Goal: Navigation & Orientation: Find specific page/section

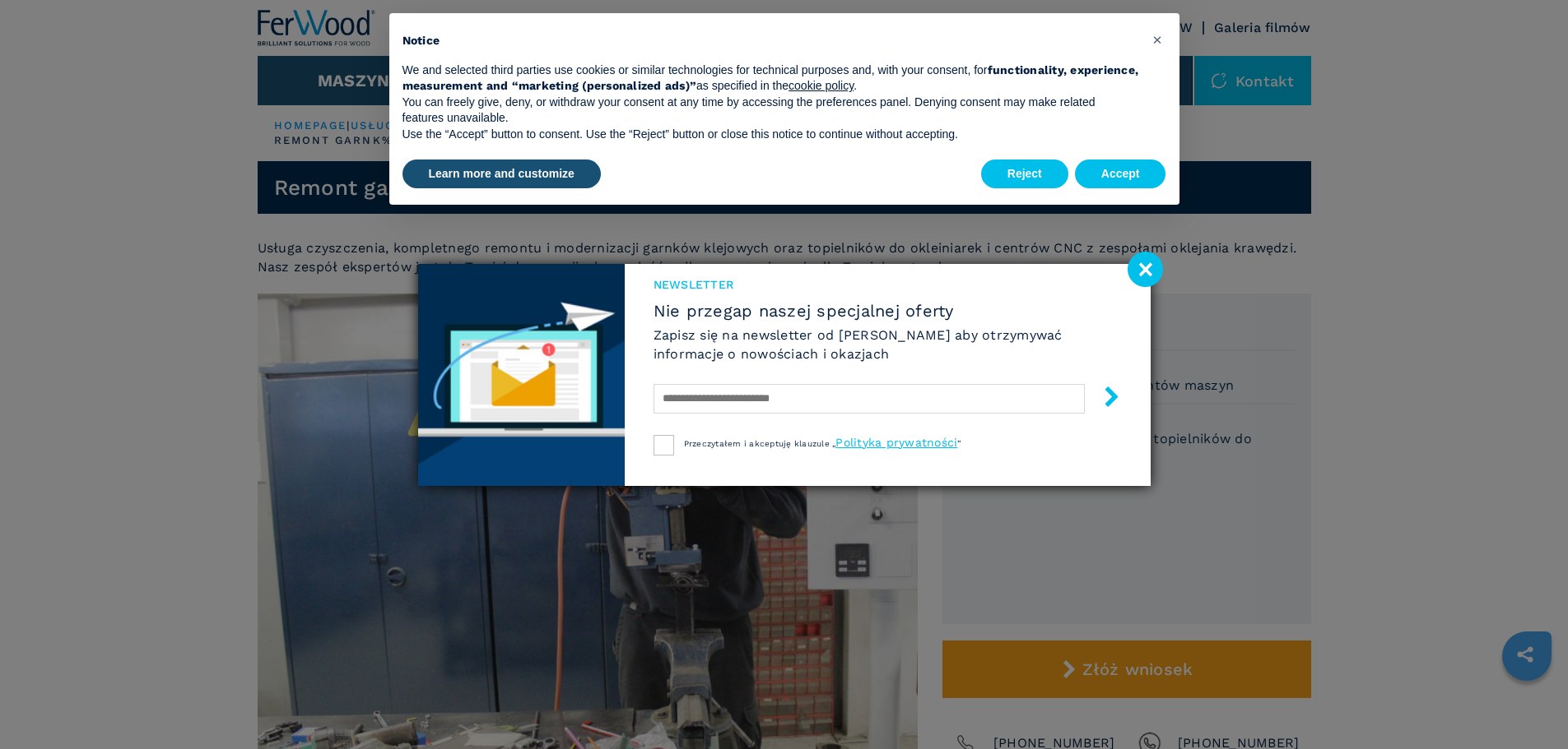
click at [1155, 273] on image at bounding box center [1144, 269] width 35 height 35
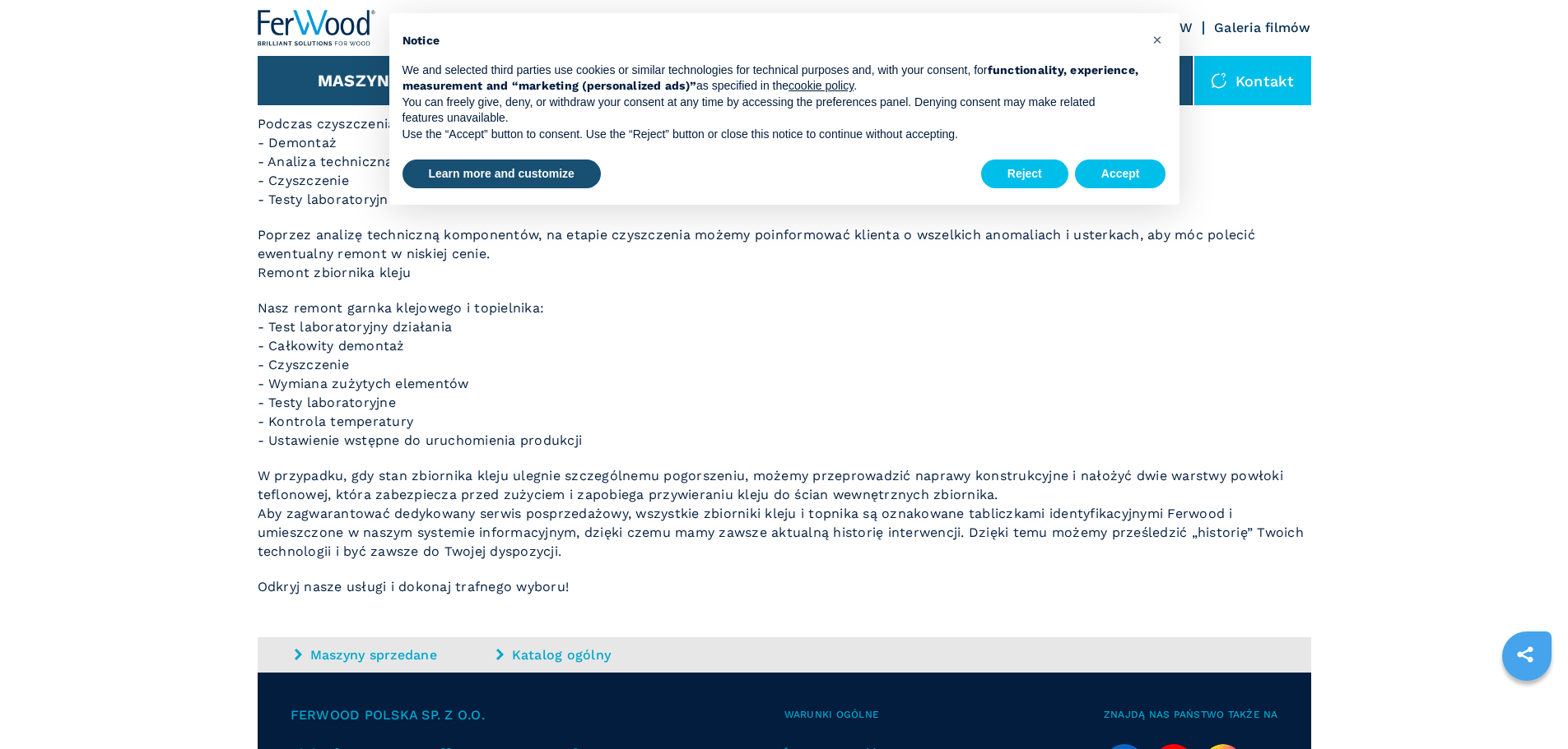
scroll to position [878, 0]
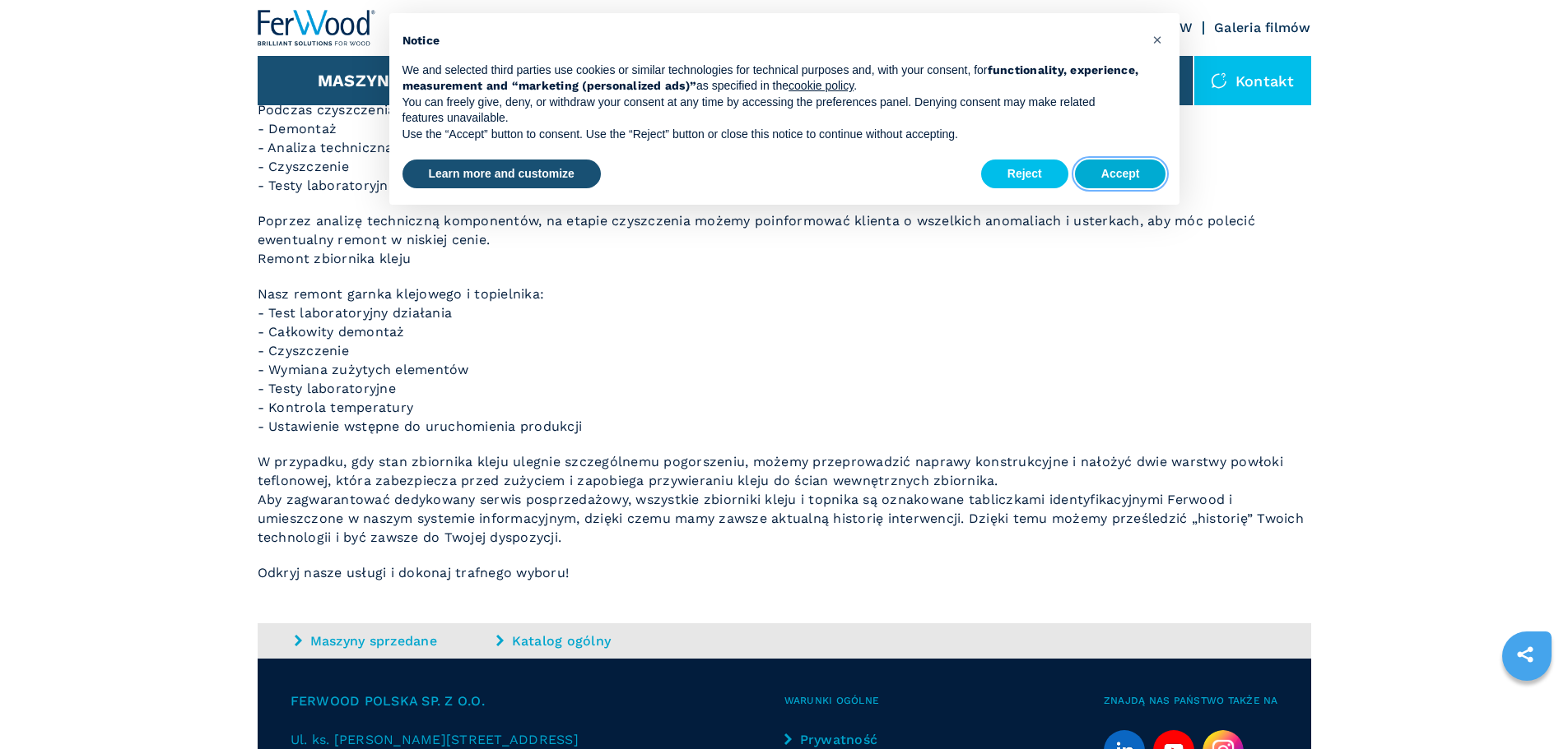
click at [1118, 173] on button "Accept" at bounding box center [1120, 174] width 91 height 29
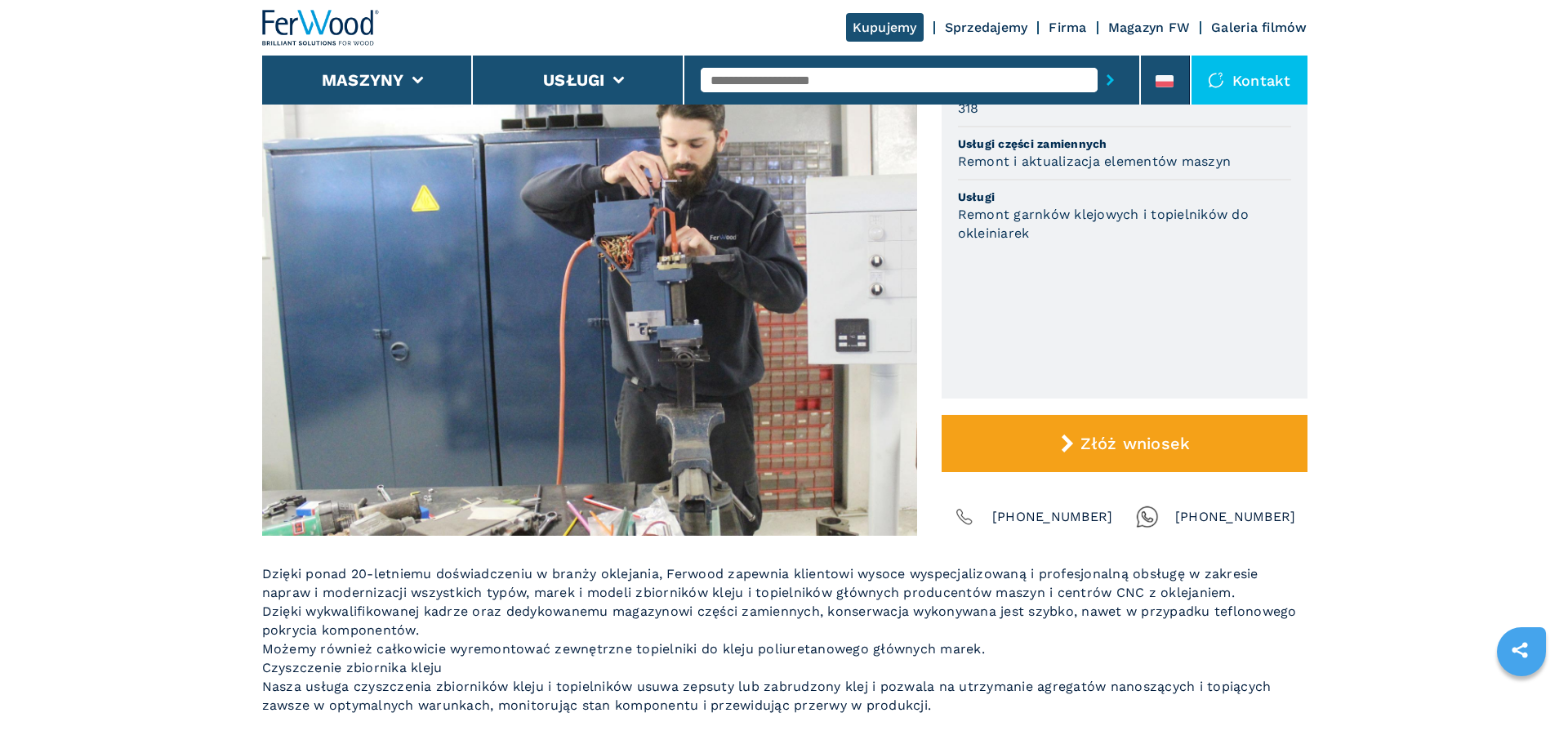
scroll to position [0, 0]
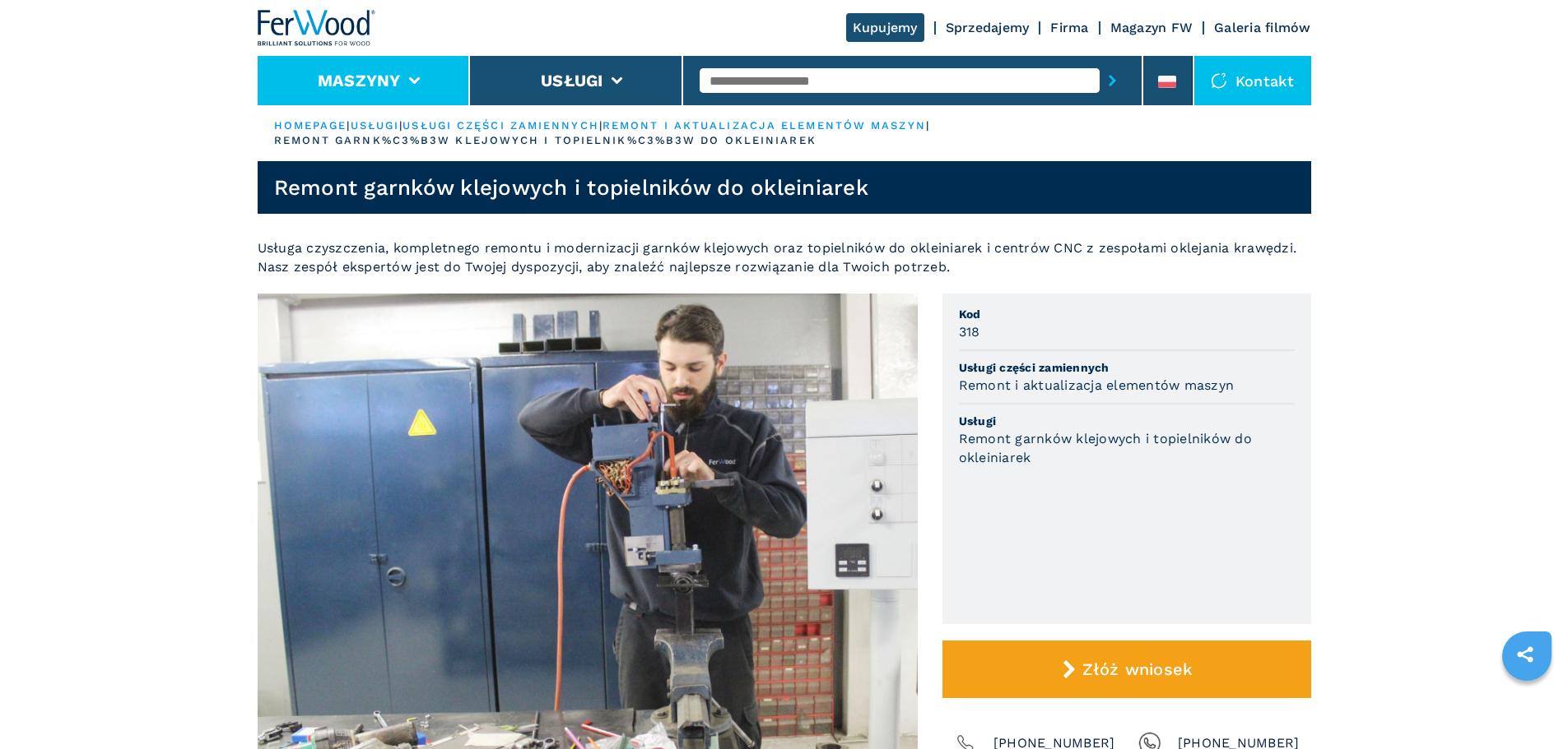
click at [424, 68] on li "Maszyny" at bounding box center [364, 81] width 213 height 50
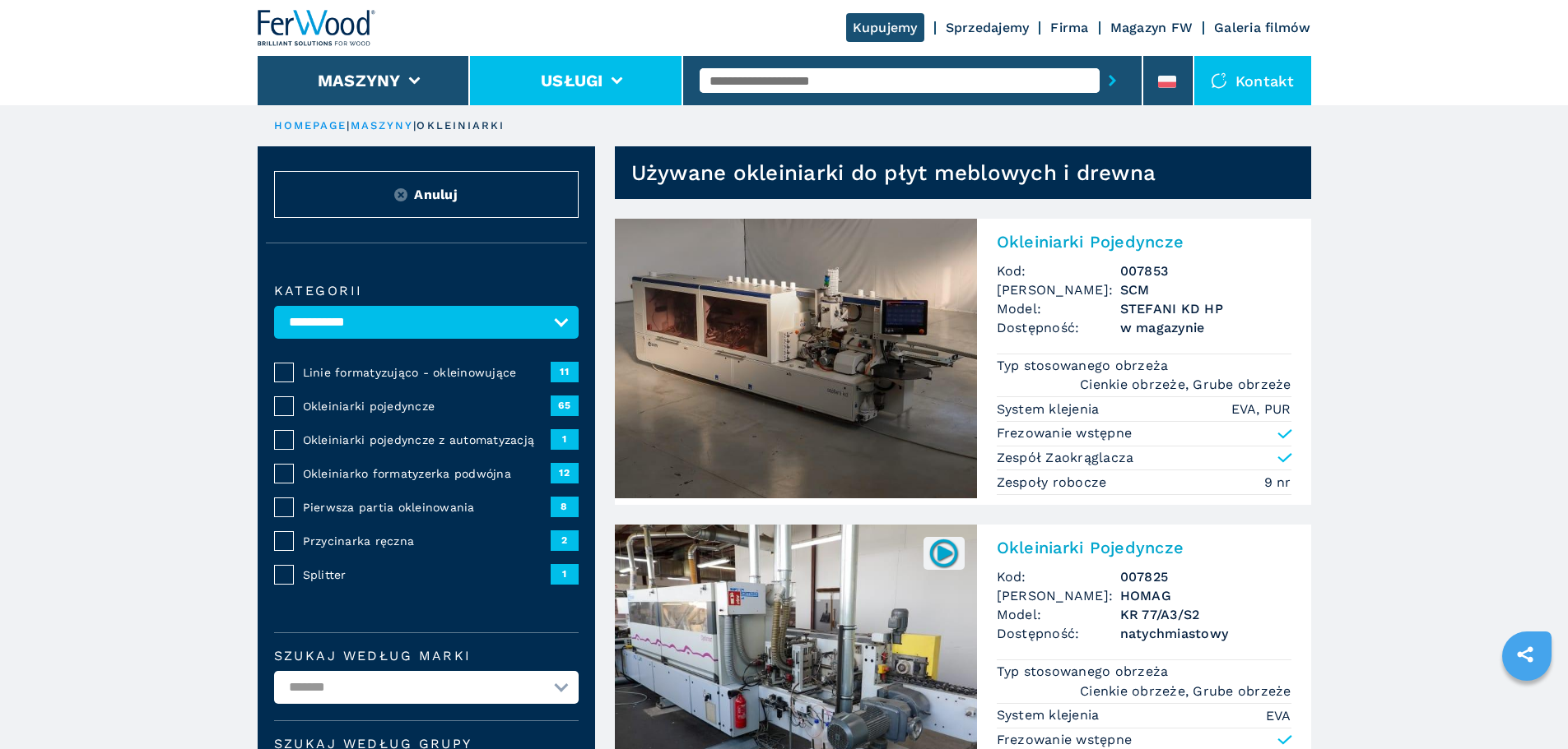
click at [597, 76] on button "Usługi" at bounding box center [572, 80] width 63 height 19
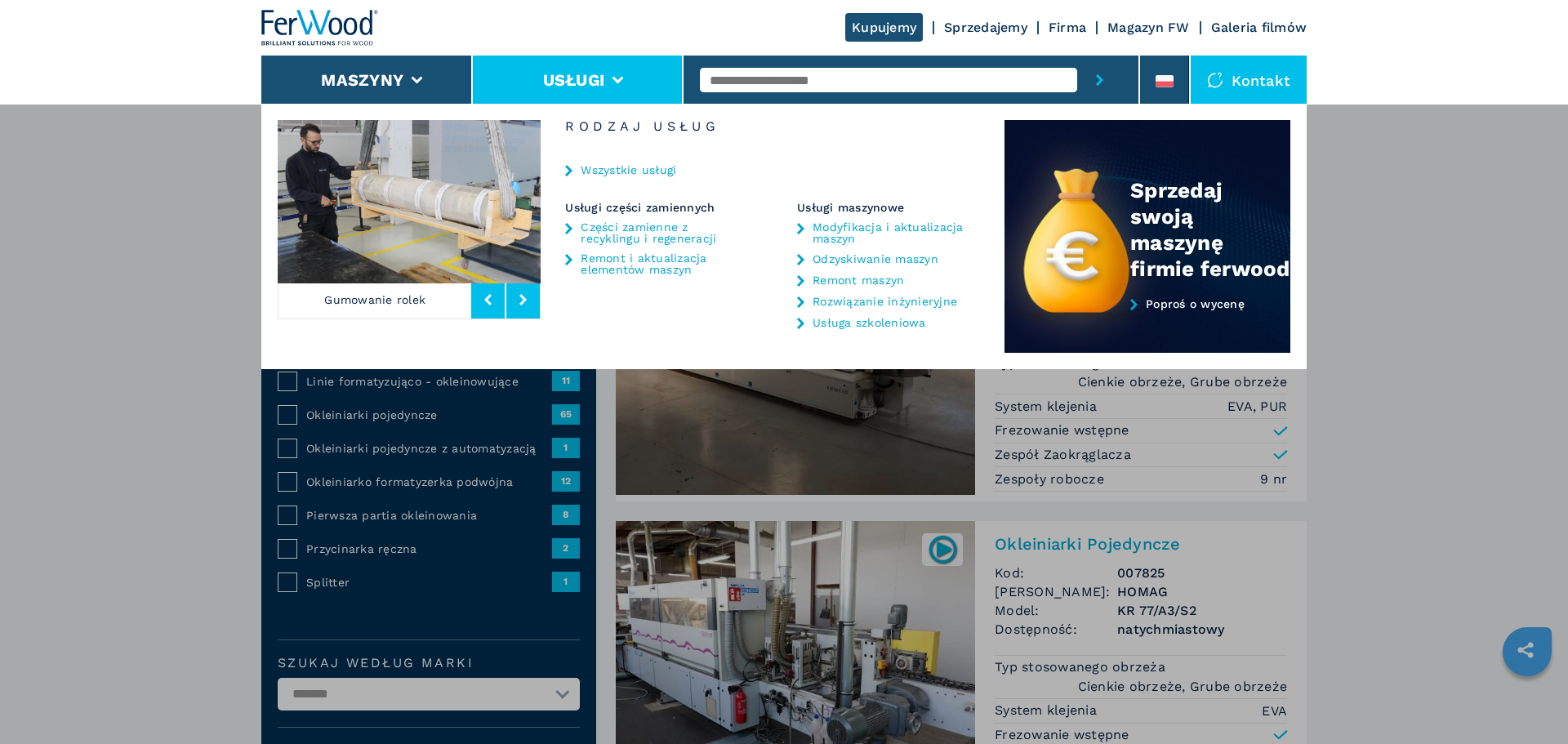
click at [8, 260] on div "Maszyny Okleiniarki Formatyzerki Centrum obróbcze cnc Wiertarki - kołczarki Pił…" at bounding box center [784, 476] width 1568 height 744
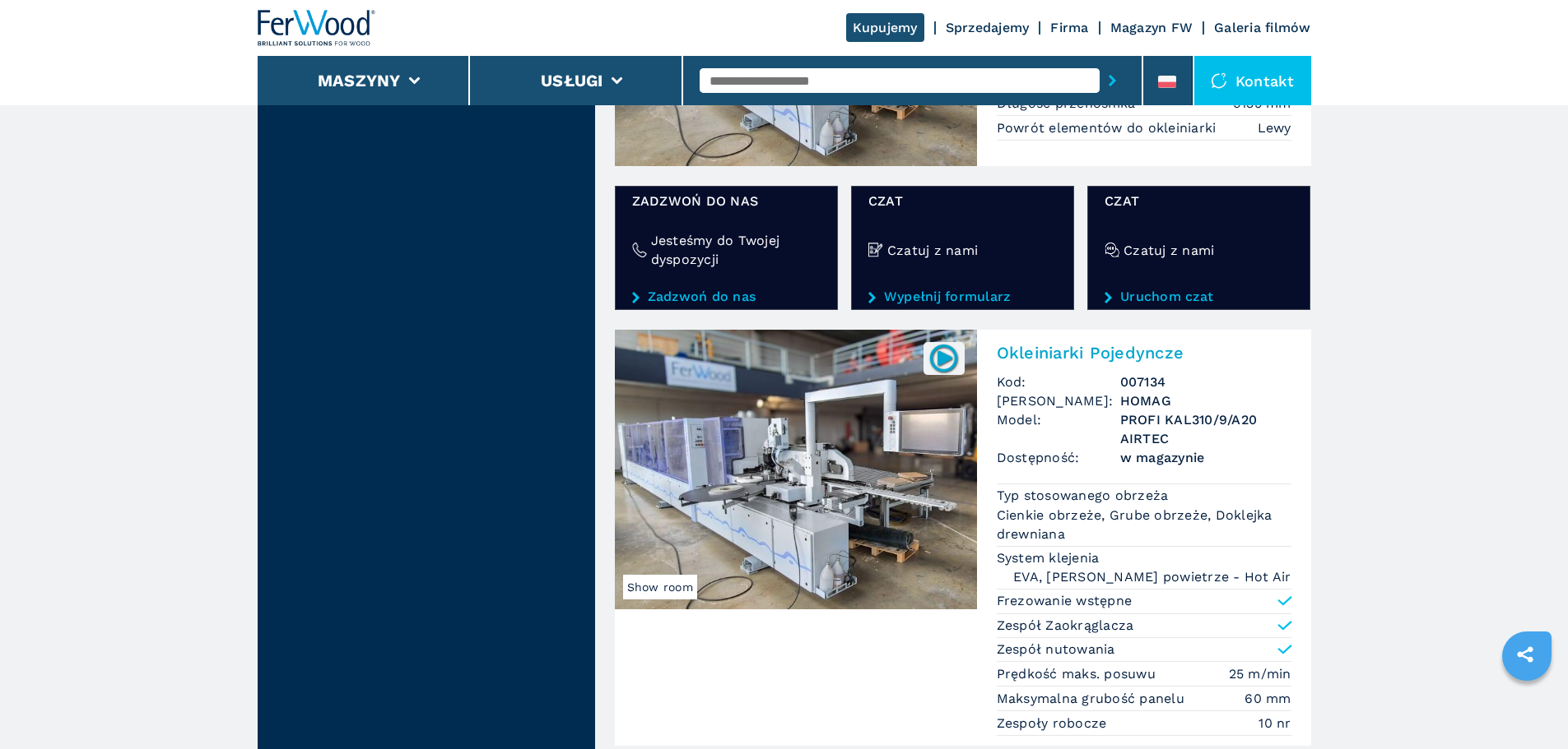
scroll to position [2852, 0]
click at [1297, 67] on div "Kontakt" at bounding box center [1252, 81] width 117 height 50
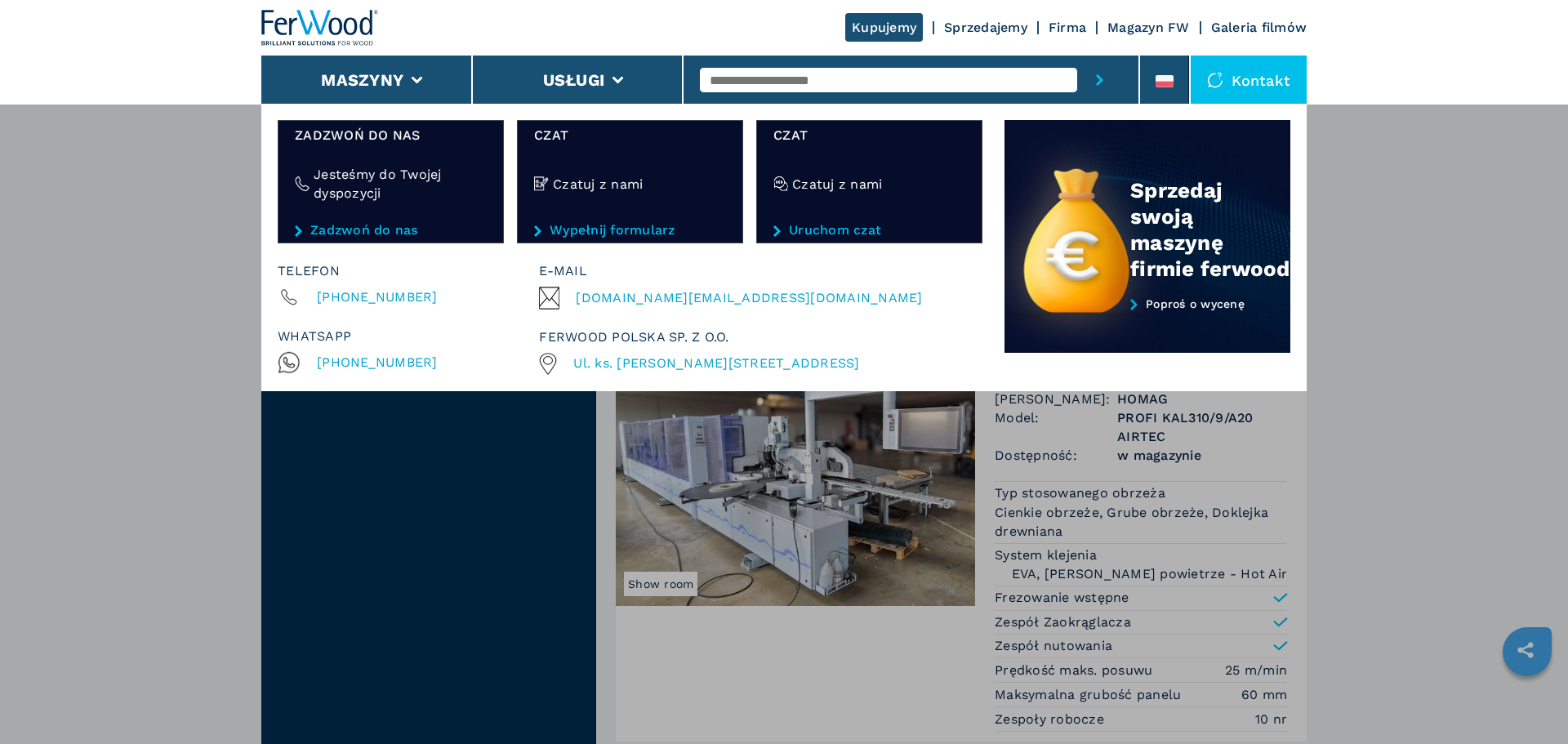
click at [68, 306] on div "Maszyny Okleiniarki Formatyzerki Centrum obróbcze cnc Wiertarki - kołczarki Pił…" at bounding box center [784, 476] width 1568 height 744
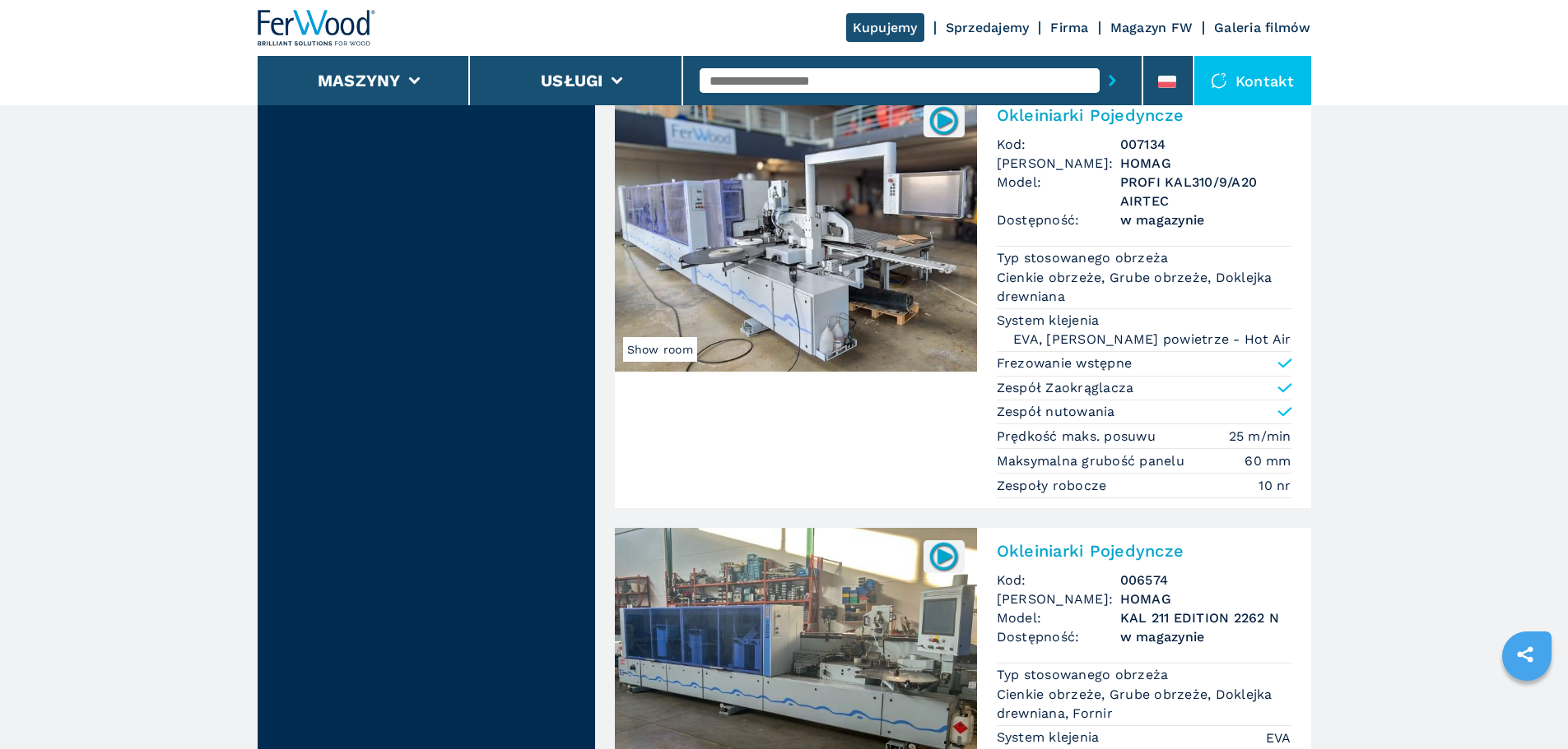
scroll to position [3070, 0]
